Goal: Task Accomplishment & Management: Use online tool/utility

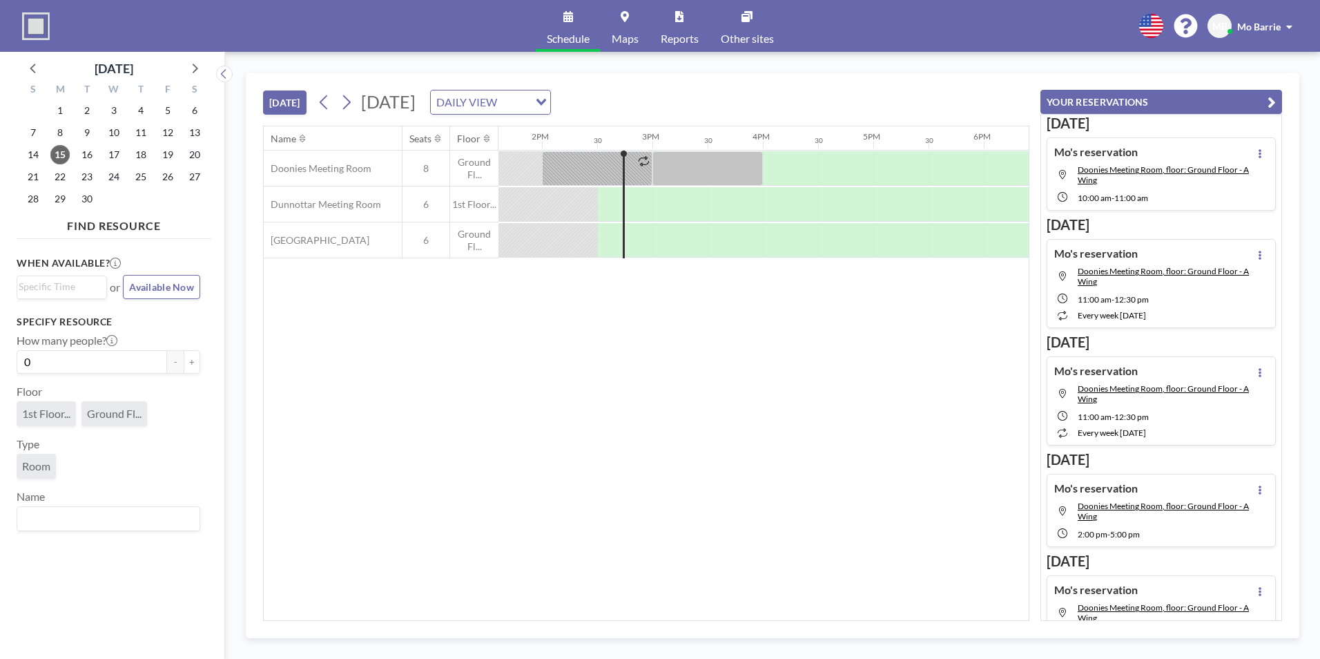
scroll to position [0, 1546]
click at [192, 67] on icon at bounding box center [194, 68] width 18 height 18
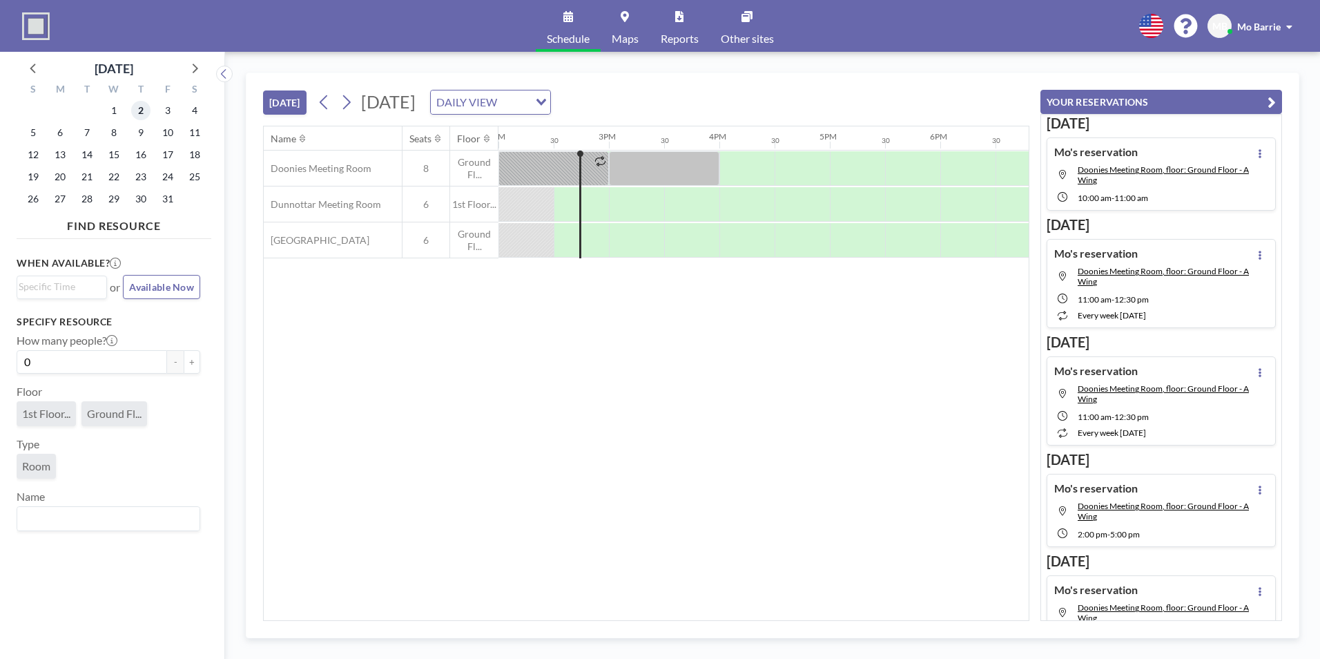
click at [141, 106] on span "2" at bounding box center [140, 110] width 19 height 19
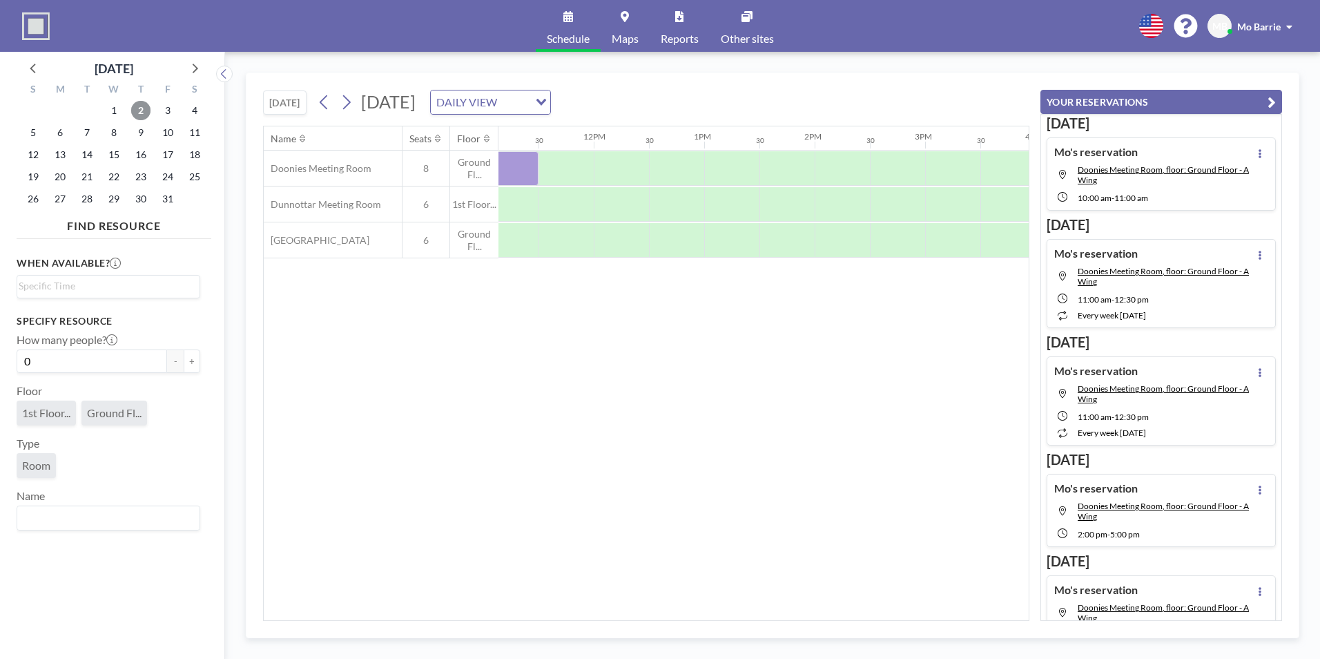
scroll to position [0, 1227]
click at [322, 98] on icon at bounding box center [324, 102] width 13 height 21
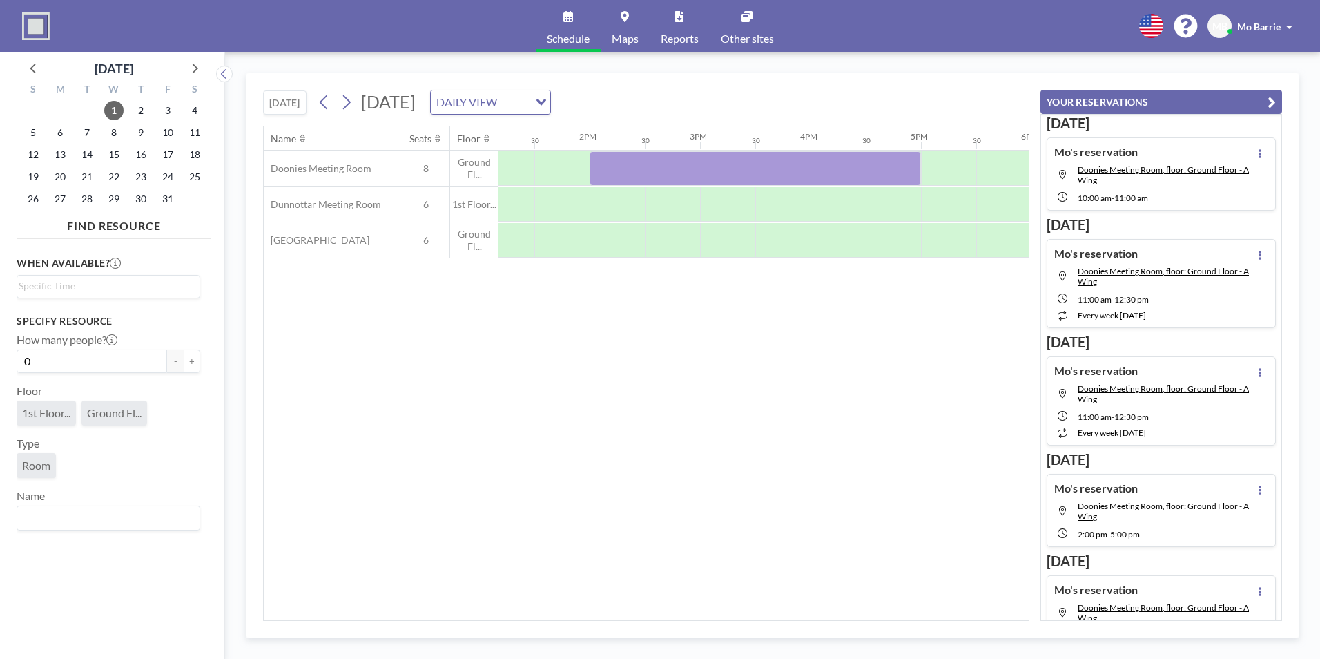
scroll to position [0, 1458]
click at [663, 165] on div at bounding box center [752, 168] width 331 height 35
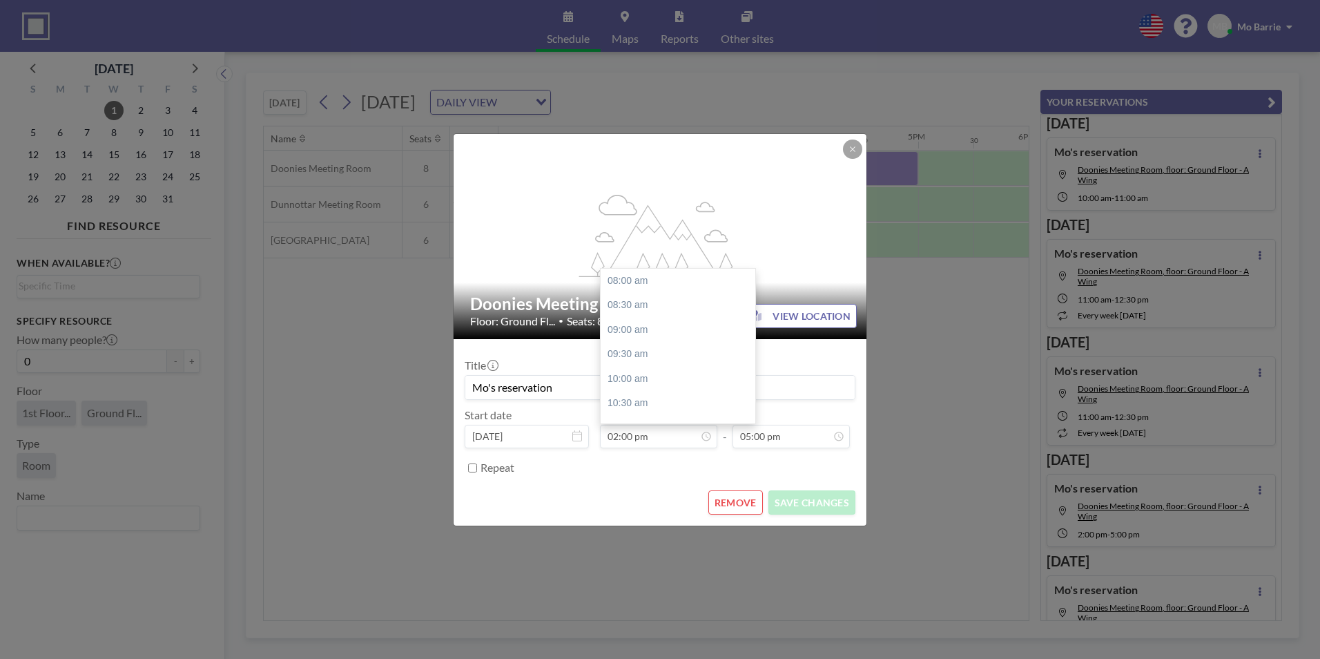
scroll to position [295, 0]
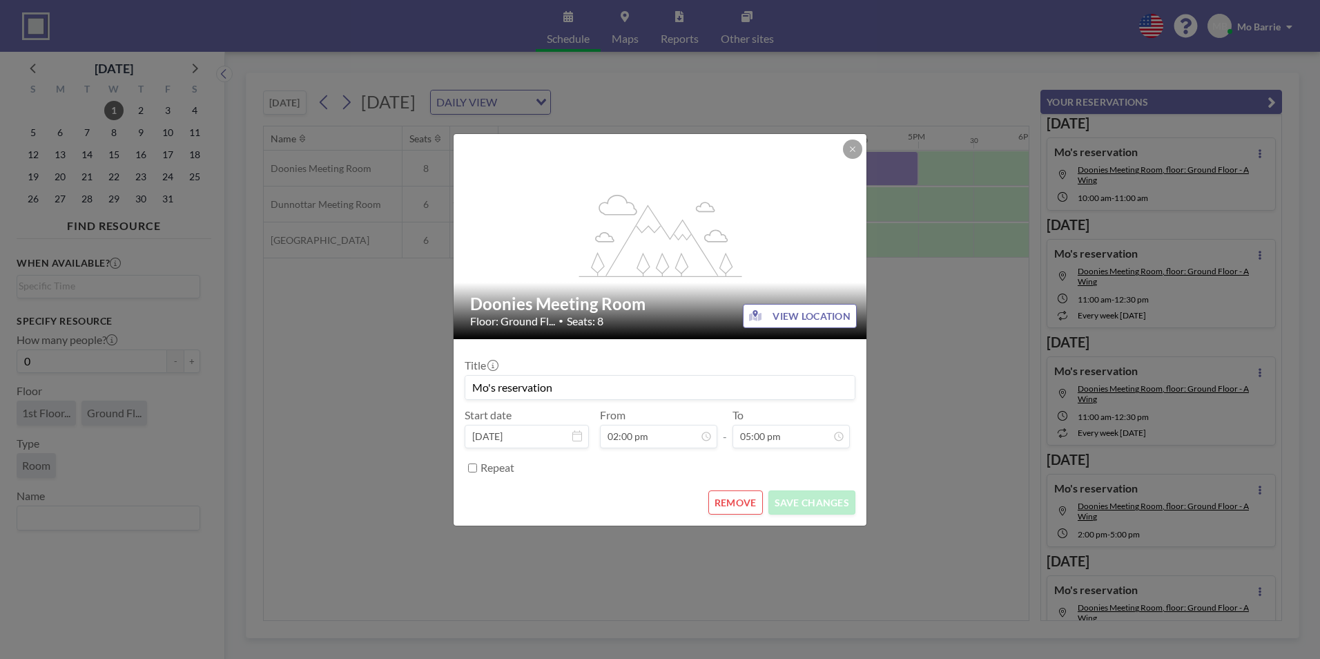
click at [728, 500] on button "REMOVE" at bounding box center [735, 502] width 55 height 24
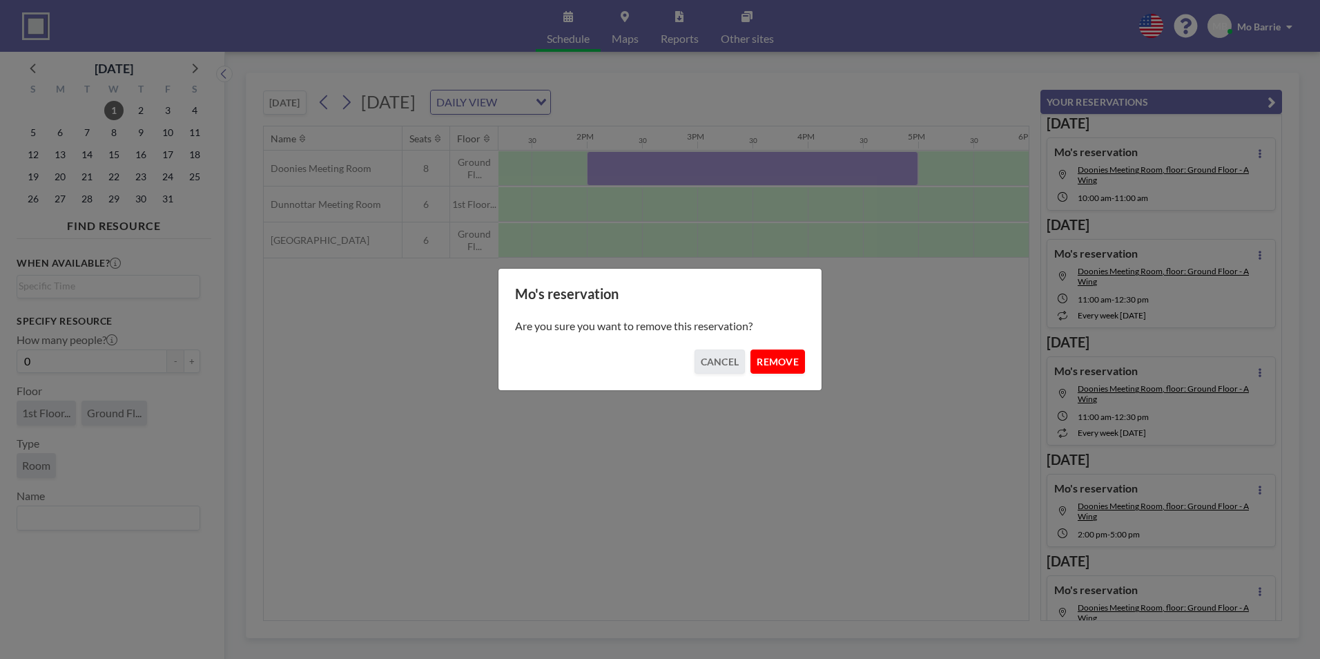
click at [778, 364] on button "REMOVE" at bounding box center [777, 361] width 55 height 24
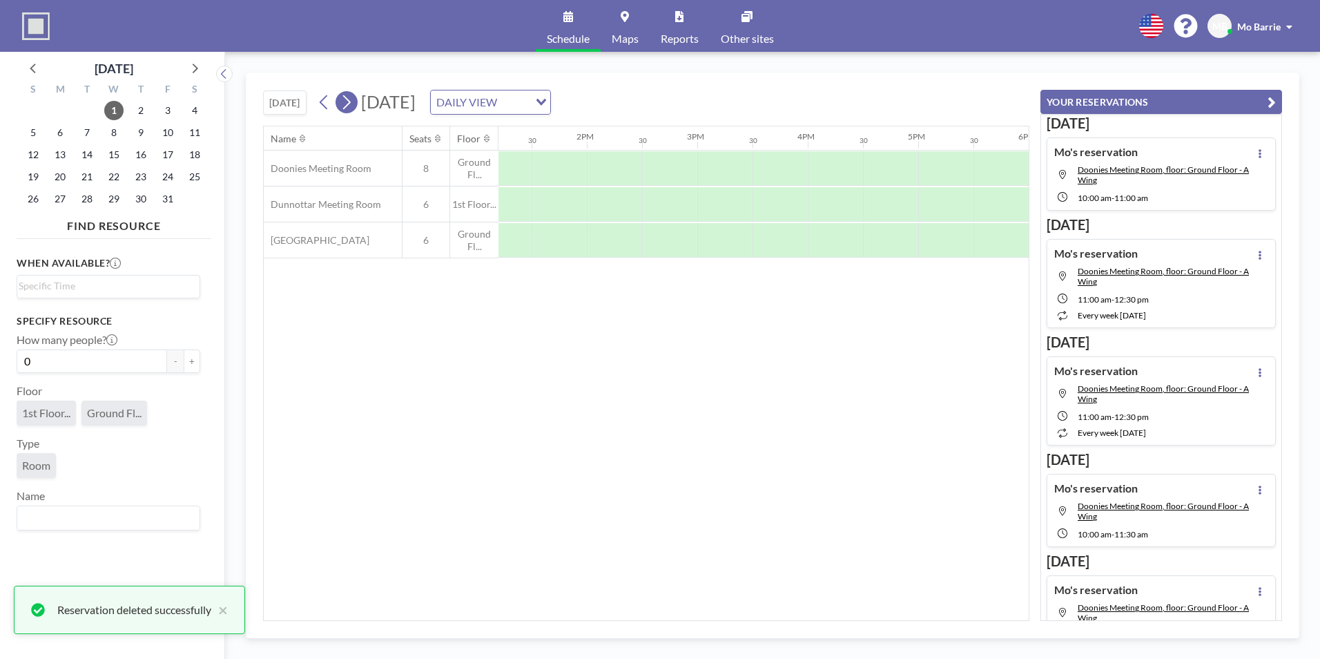
click at [345, 102] on icon at bounding box center [346, 102] width 13 height 21
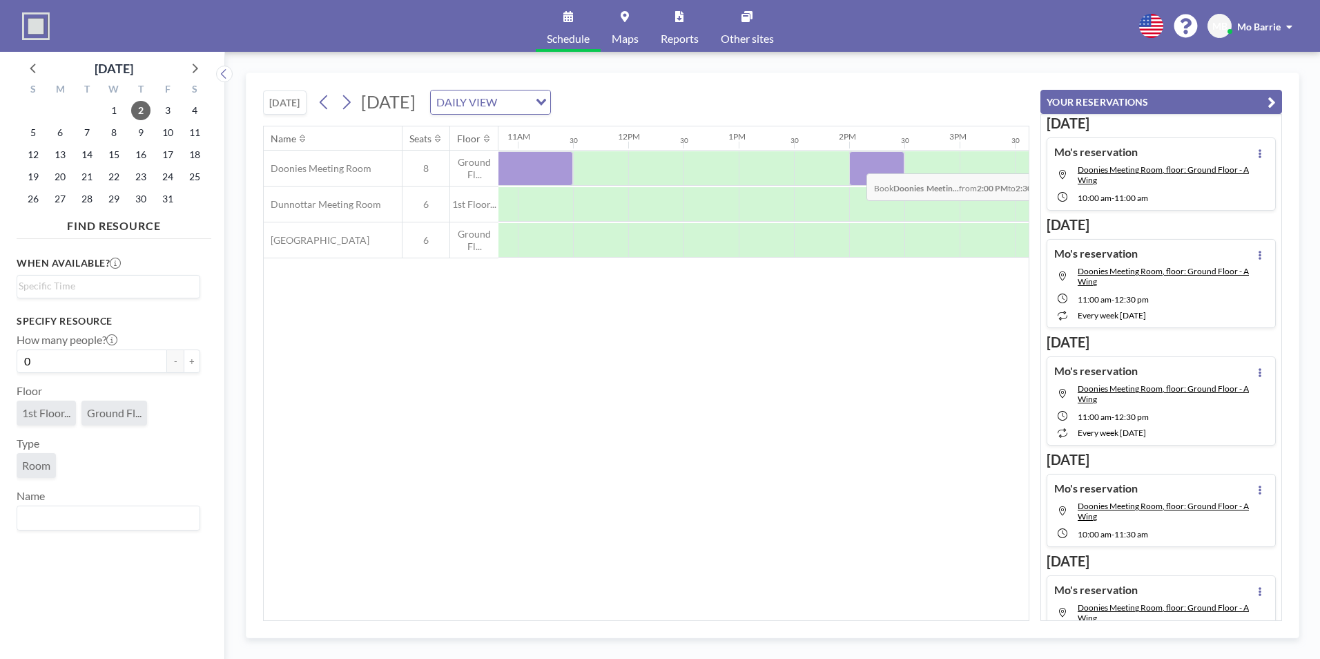
click at [855, 163] on div at bounding box center [876, 168] width 55 height 35
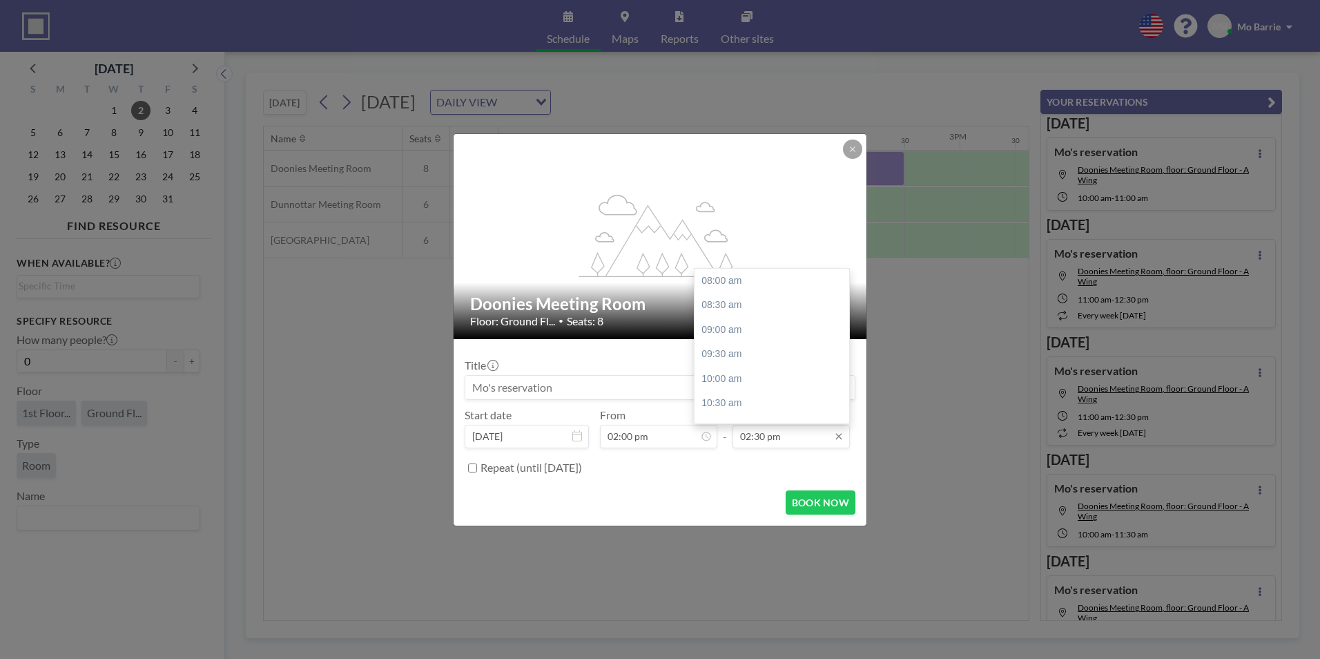
scroll to position [320, 0]
click at [740, 402] on div "05:00 pm" at bounding box center [775, 403] width 162 height 25
type input "05:00 pm"
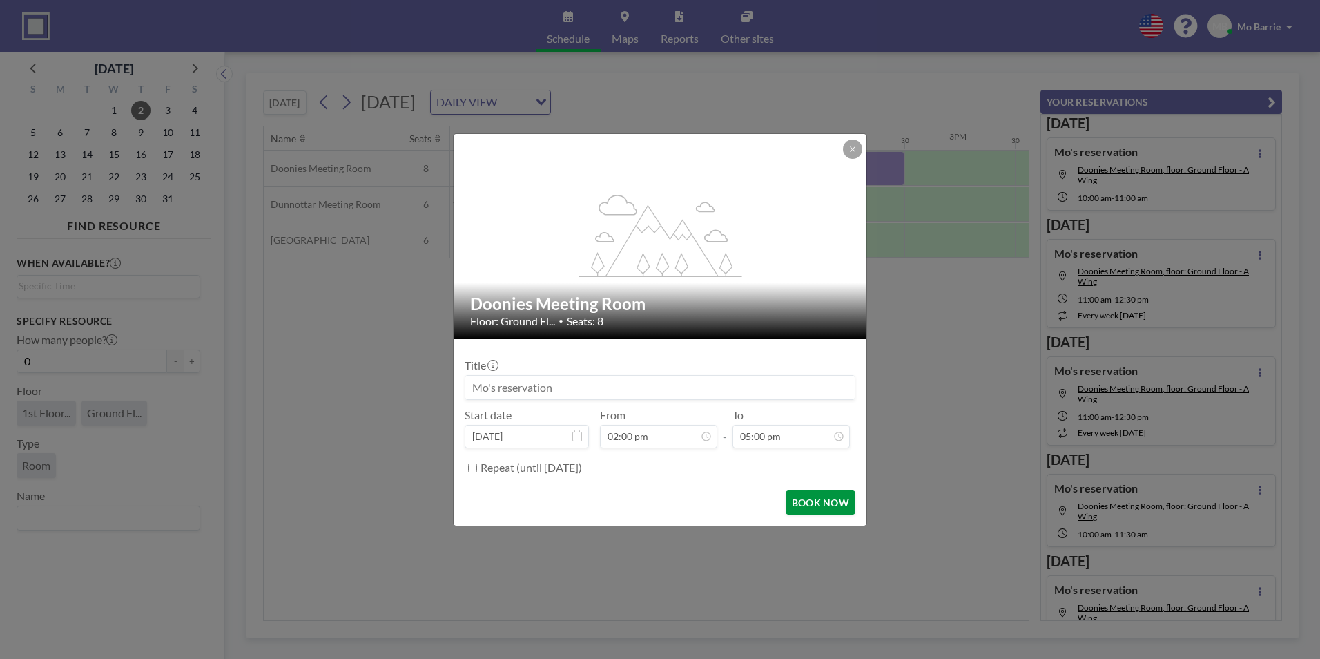
scroll to position [442, 0]
drag, startPoint x: 802, startPoint y: 496, endPoint x: 762, endPoint y: 503, distance: 40.6
click at [801, 496] on button "BOOK NOW" at bounding box center [821, 502] width 70 height 24
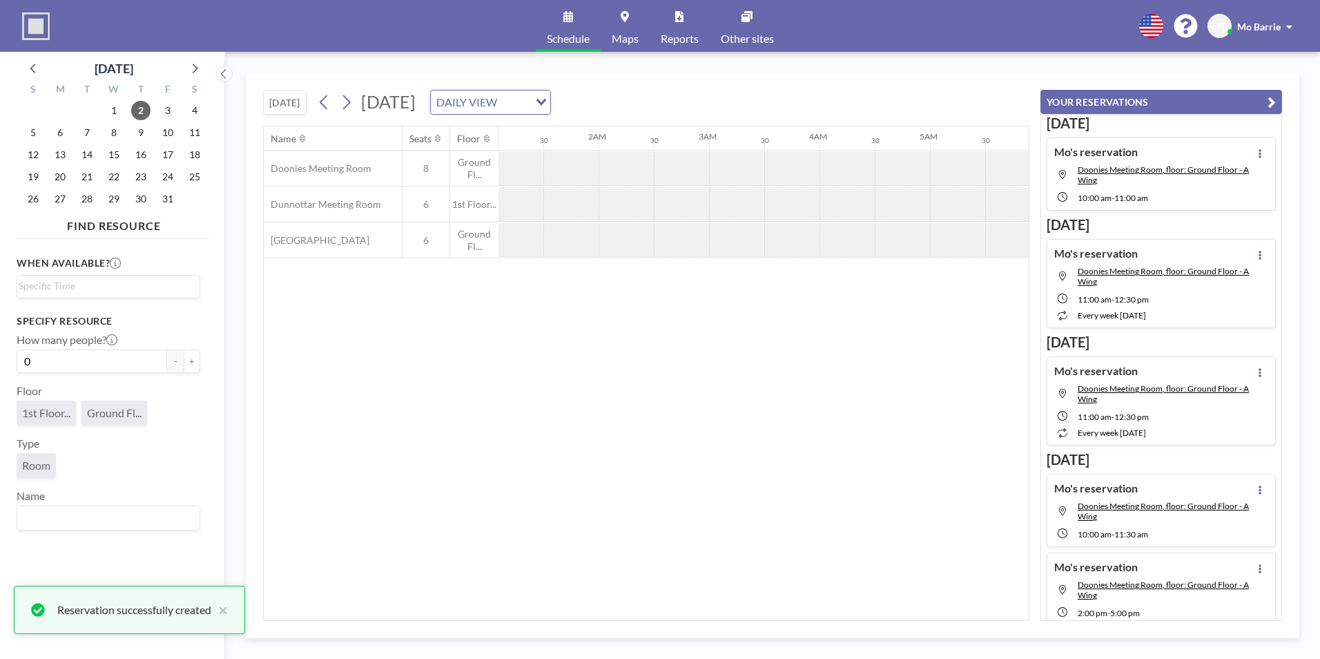
scroll to position [0, 0]
